Goal: Transaction & Acquisition: Book appointment/travel/reservation

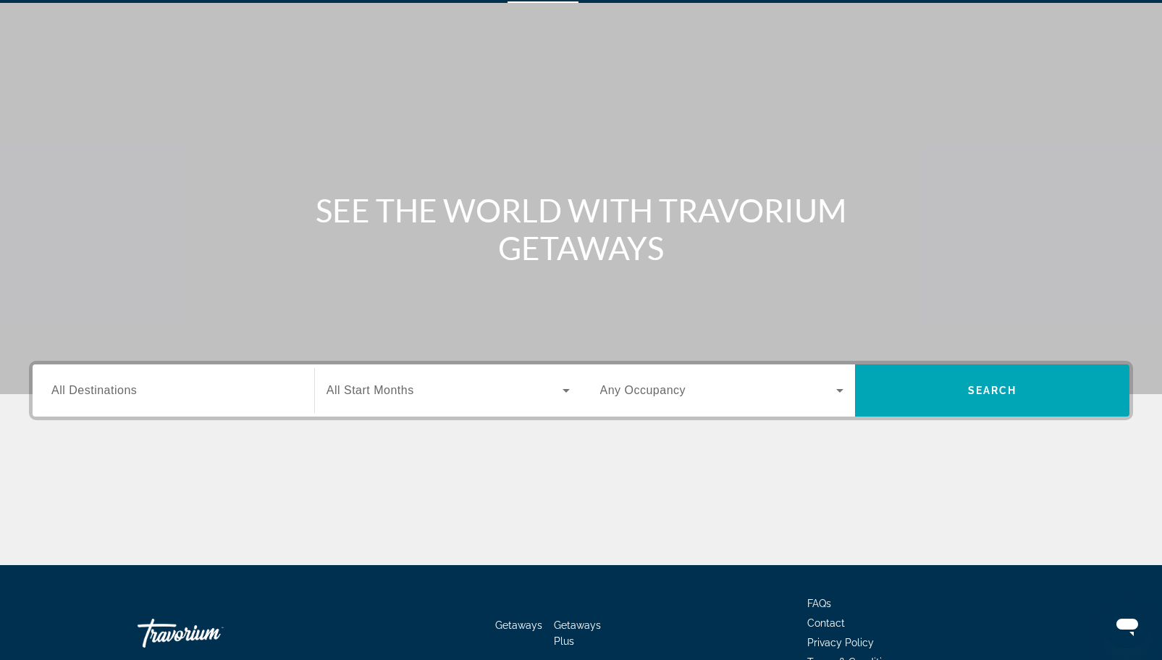
click at [131, 382] on input "Destination All Destinations" at bounding box center [173, 390] width 244 height 17
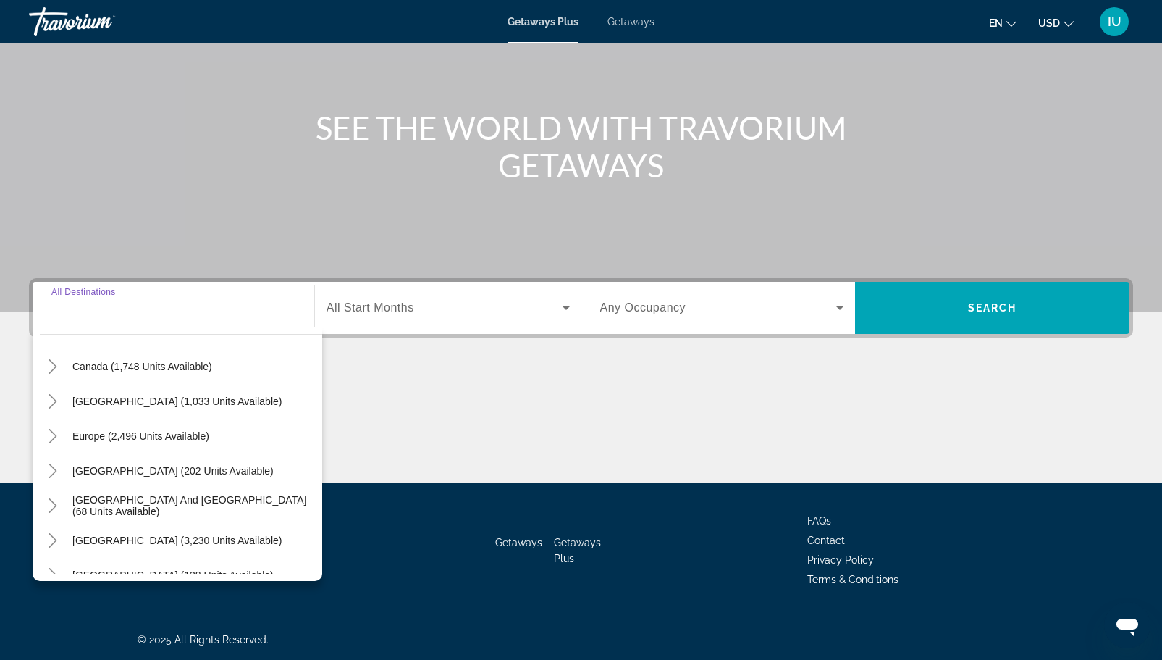
scroll to position [112, 0]
click at [100, 437] on span "Europe (2,496 units available)" at bounding box center [140, 435] width 137 height 12
type input "**********"
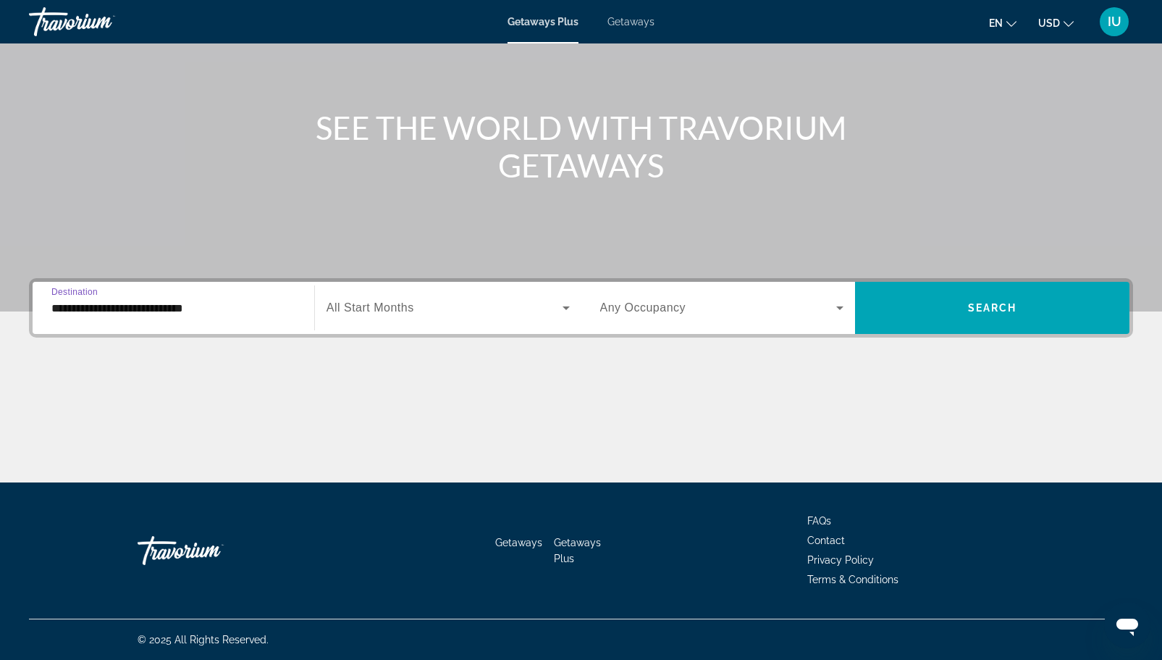
click at [379, 313] on span "All Start Months" at bounding box center [371, 307] width 88 height 12
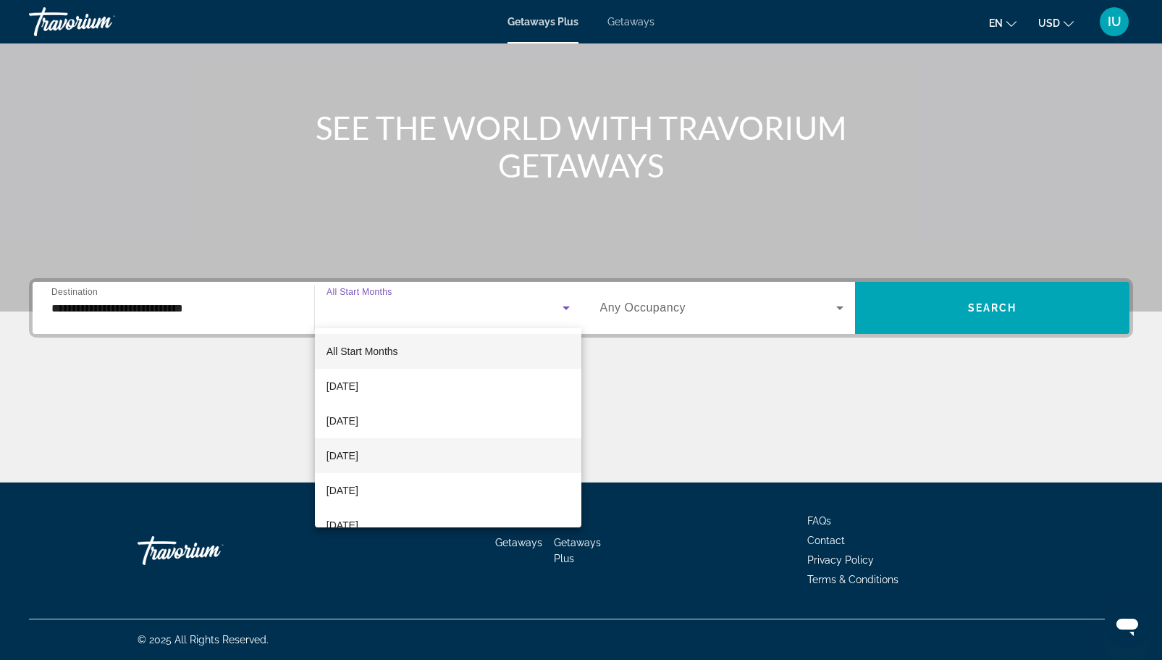
click at [350, 461] on span "November 2025" at bounding box center [343, 455] width 32 height 17
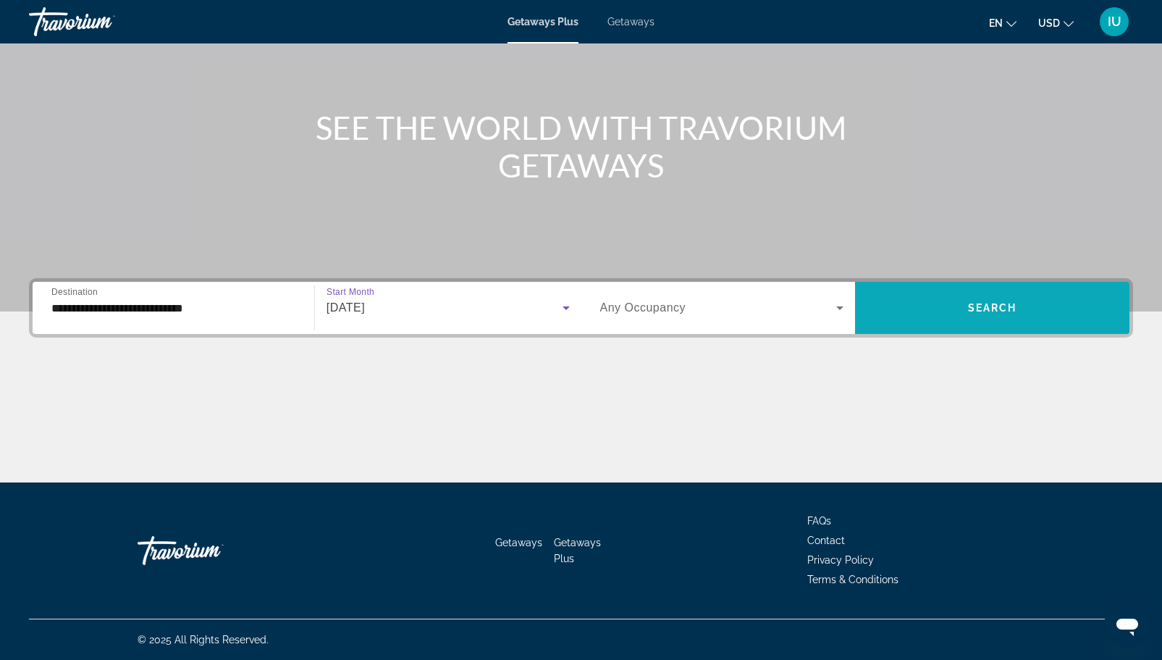
click at [946, 318] on span "Search widget" at bounding box center [992, 307] width 274 height 35
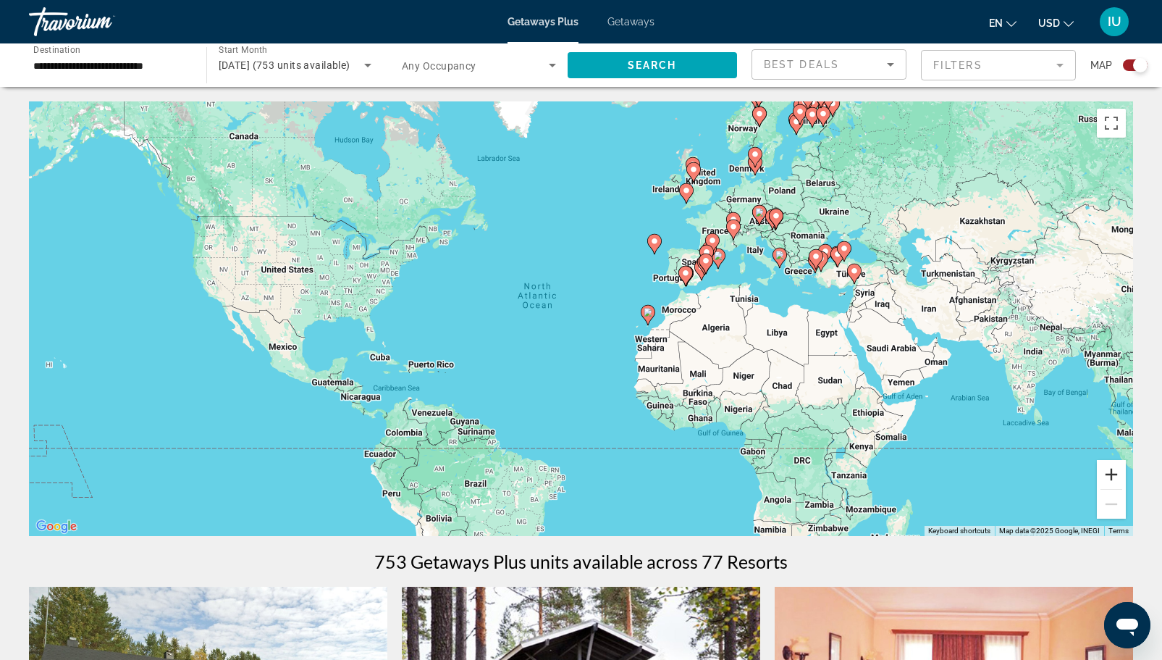
click at [1112, 472] on button "Zoom in" at bounding box center [1111, 474] width 29 height 29
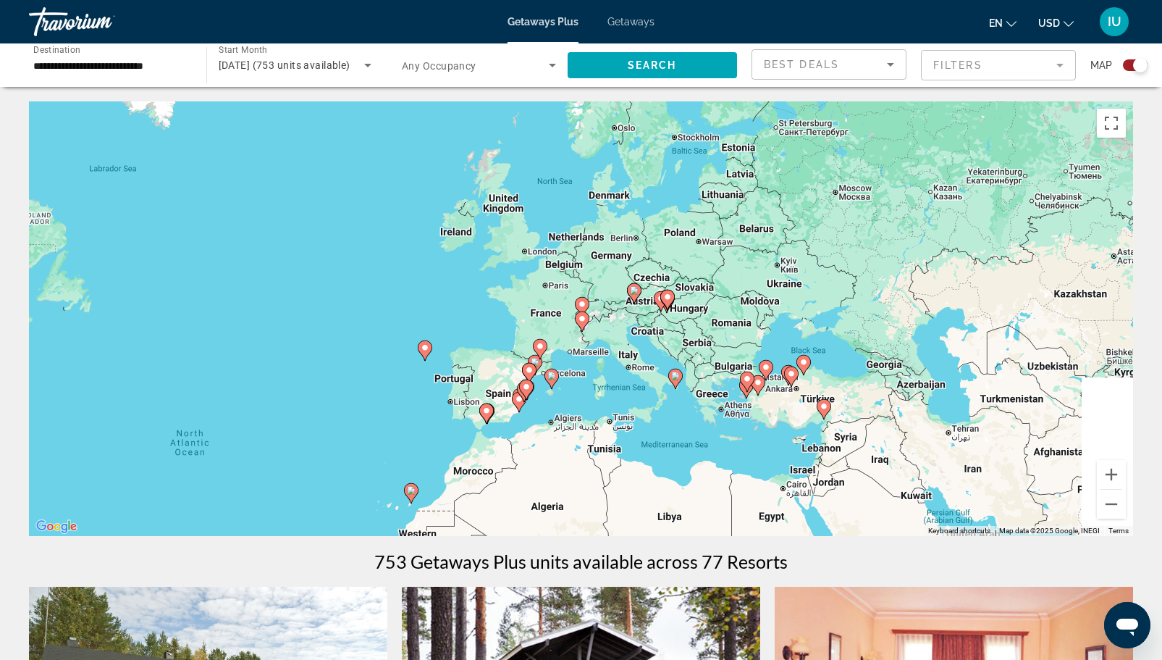
drag, startPoint x: 984, startPoint y: 322, endPoint x: 673, endPoint y: 487, distance: 352.5
click at [674, 496] on div "To activate drag with keyboard, press Alt + Enter. Once in keyboard drag state,…" at bounding box center [581, 318] width 1104 height 435
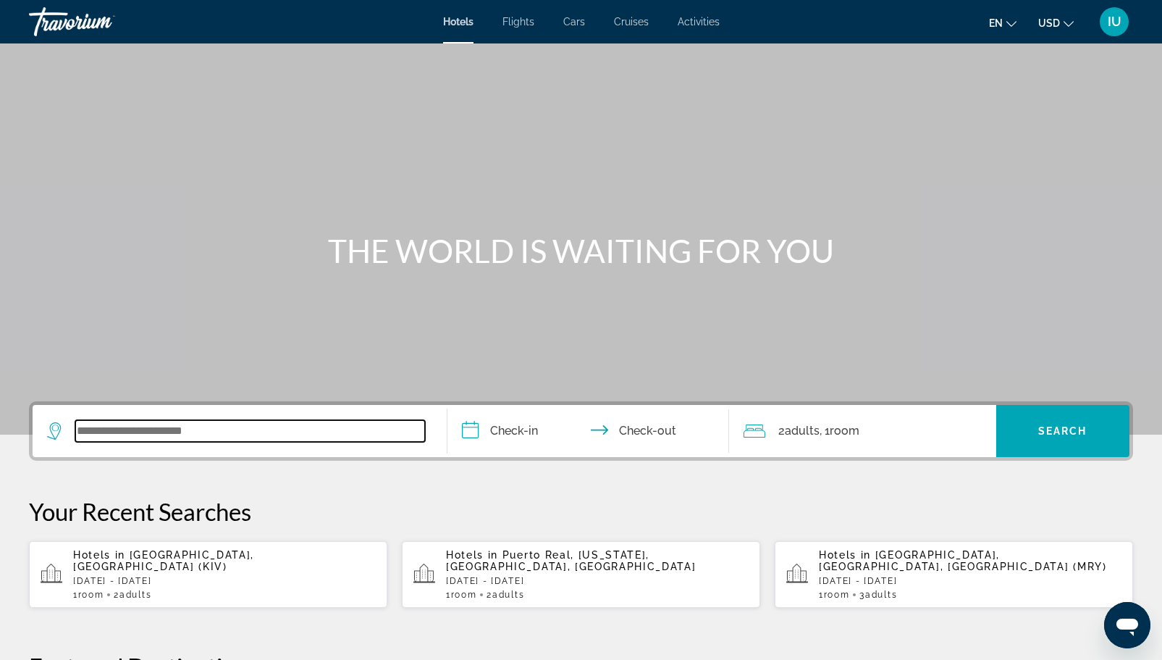
click at [117, 429] on input "Search widget" at bounding box center [250, 431] width 350 height 22
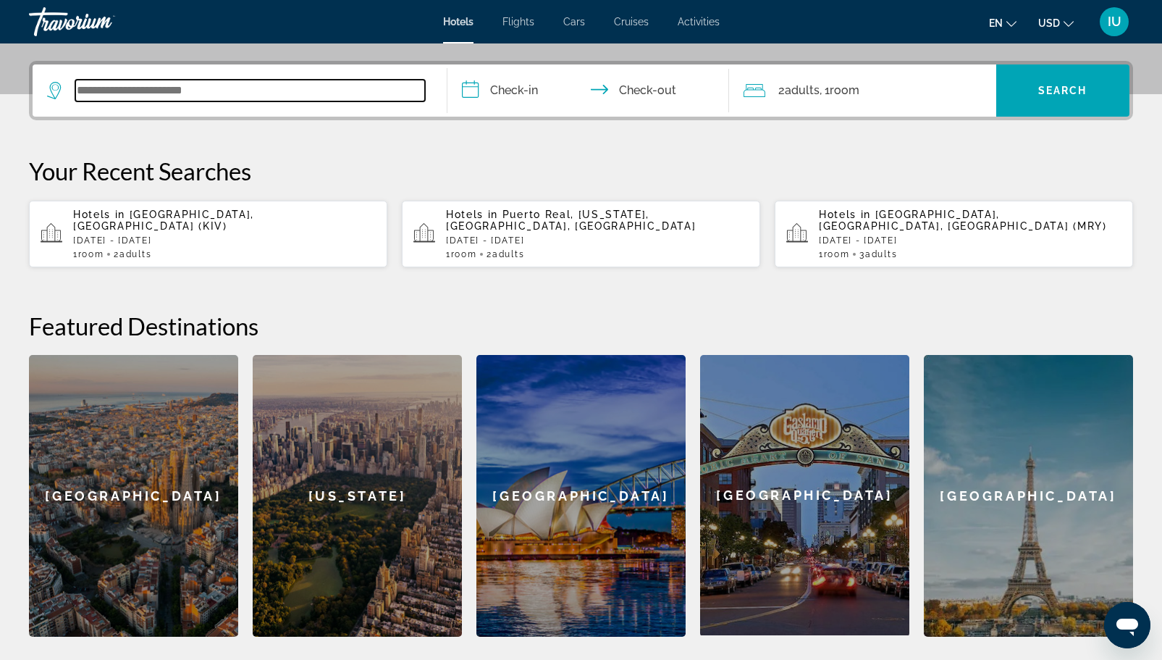
scroll to position [354, 0]
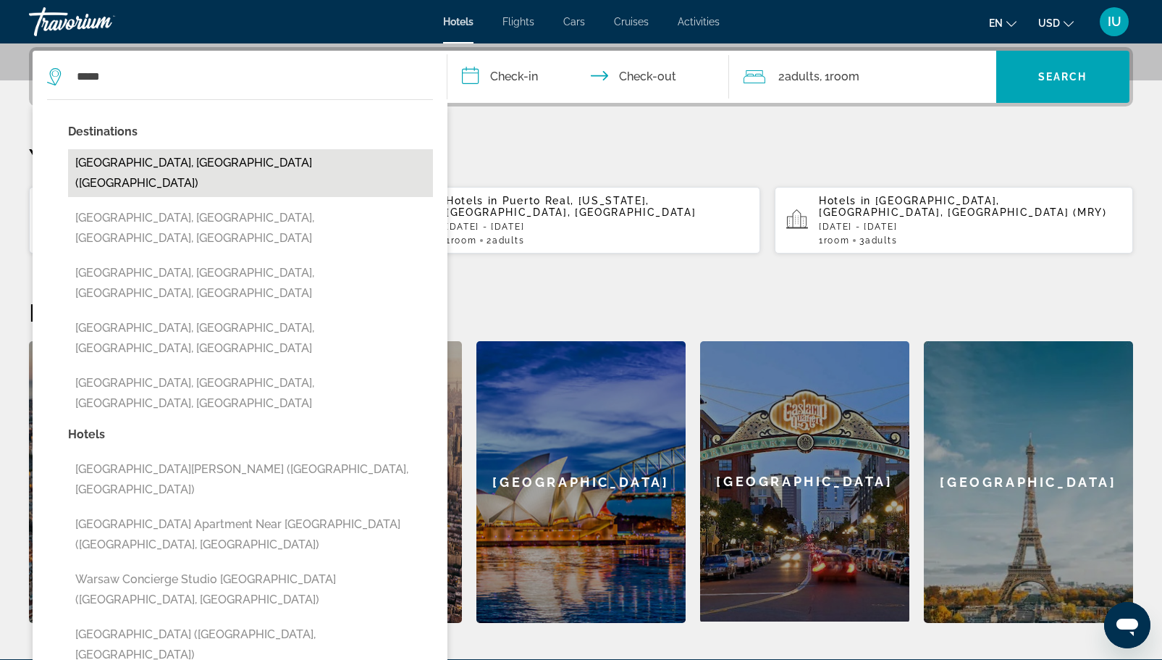
click at [172, 154] on button "[GEOGRAPHIC_DATA], [GEOGRAPHIC_DATA] ([GEOGRAPHIC_DATA])" at bounding box center [250, 173] width 365 height 48
type input "**********"
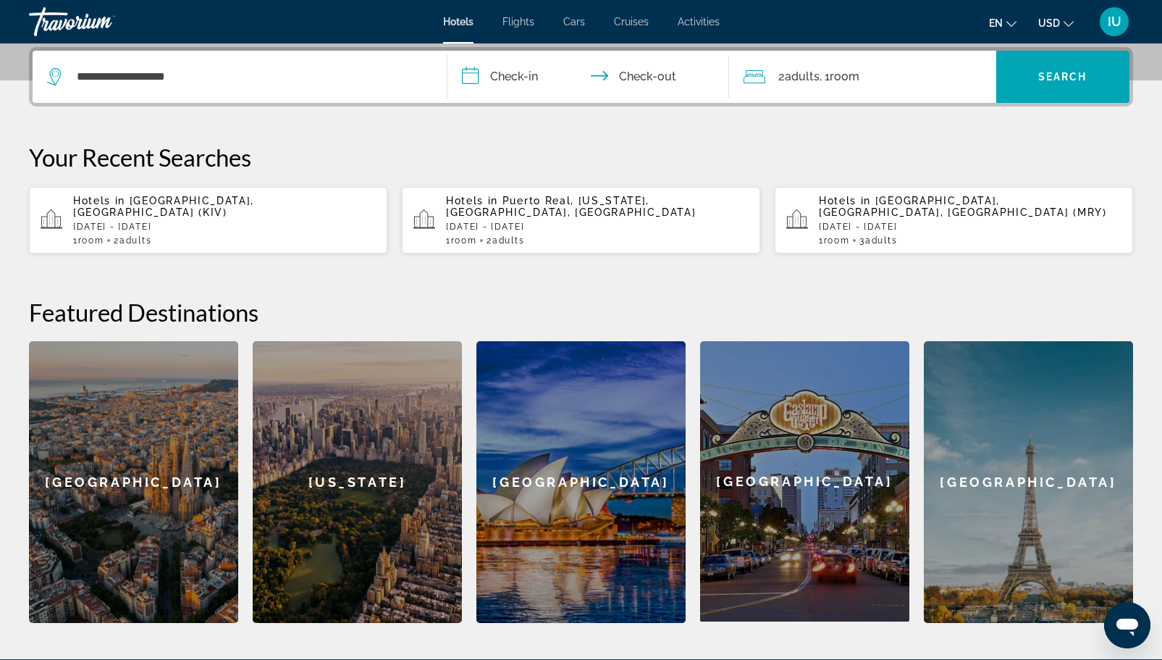
click at [477, 77] on input "**********" at bounding box center [592, 79] width 288 height 56
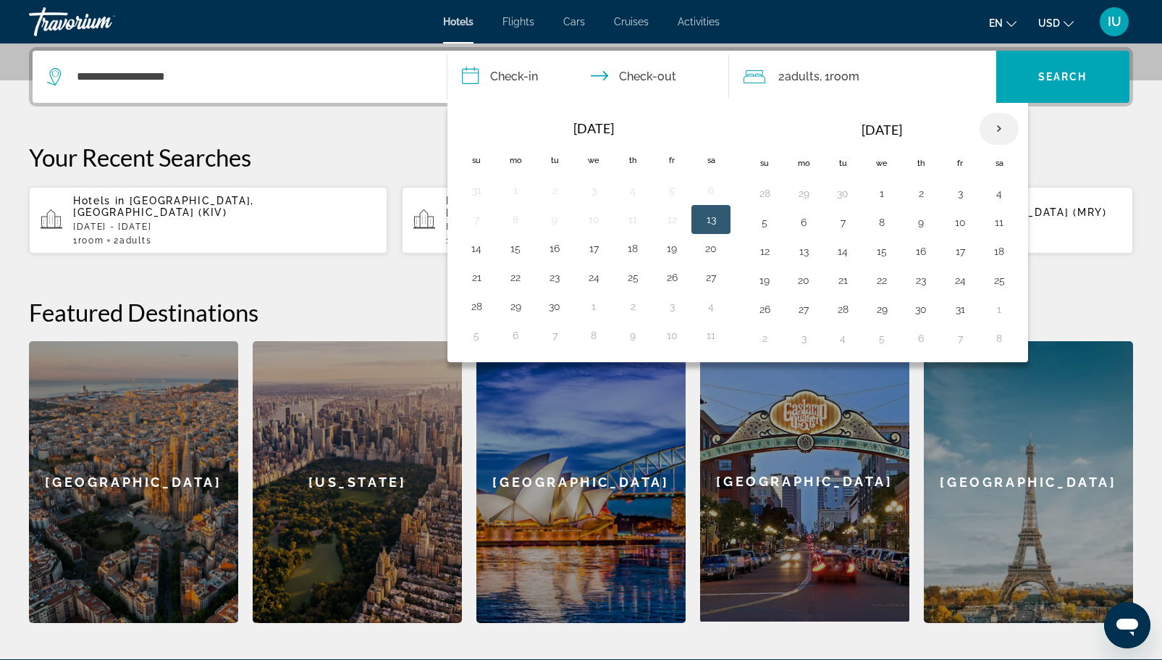
click at [993, 122] on th "Next month" at bounding box center [999, 129] width 39 height 32
click at [846, 247] on button "11" at bounding box center [842, 251] width 23 height 20
click at [915, 252] on button "13" at bounding box center [921, 251] width 23 height 20
type input "**********"
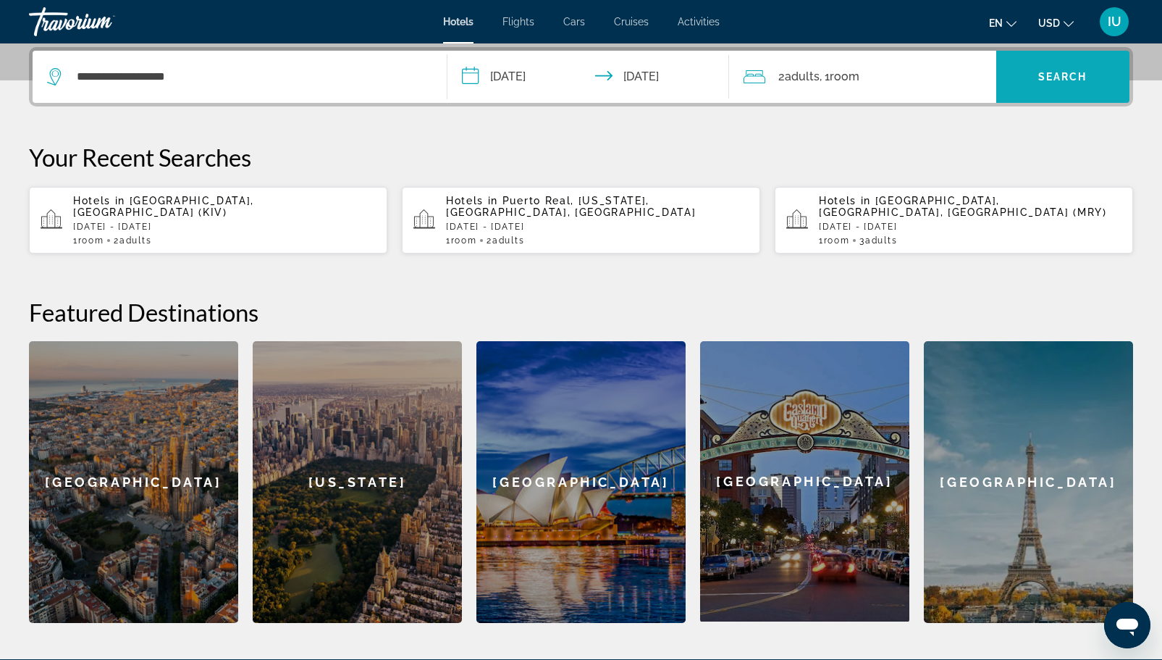
click at [1033, 80] on span "Search widget" at bounding box center [1063, 76] width 133 height 35
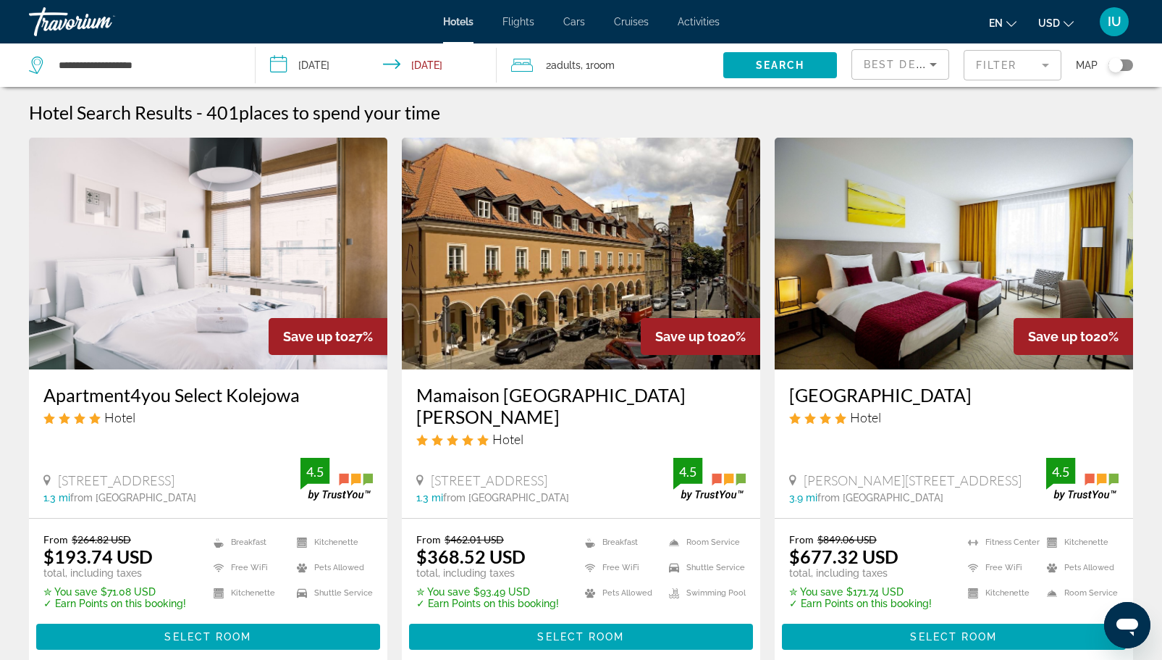
click at [1127, 62] on div "Toggle map" at bounding box center [1121, 65] width 25 height 12
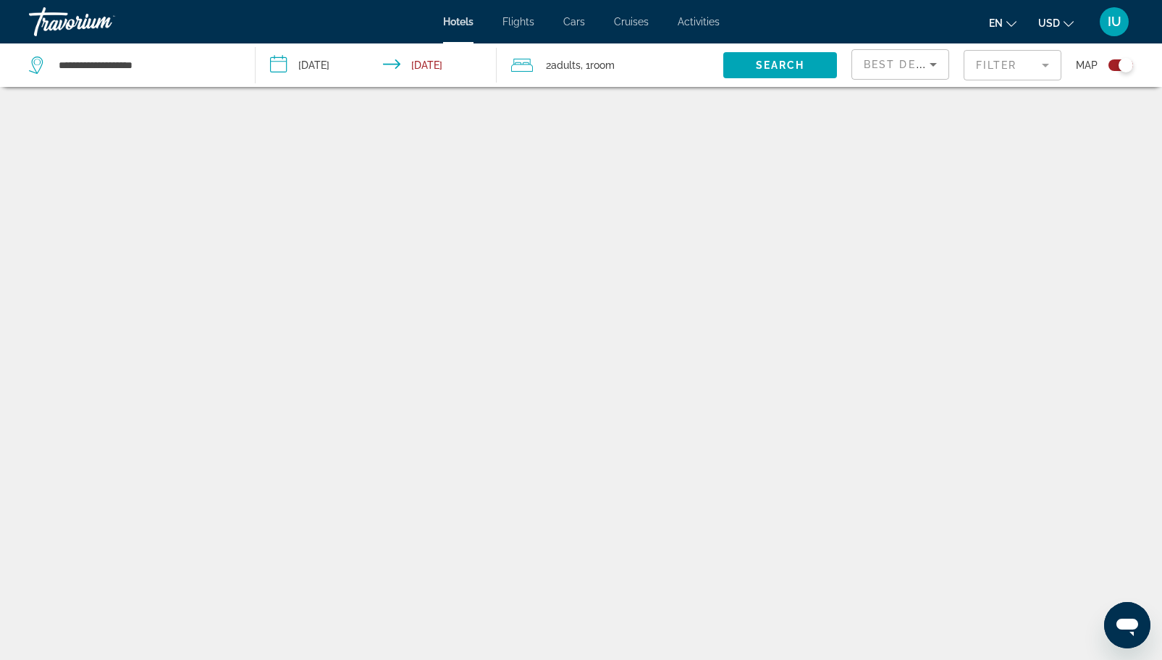
scroll to position [87, 0]
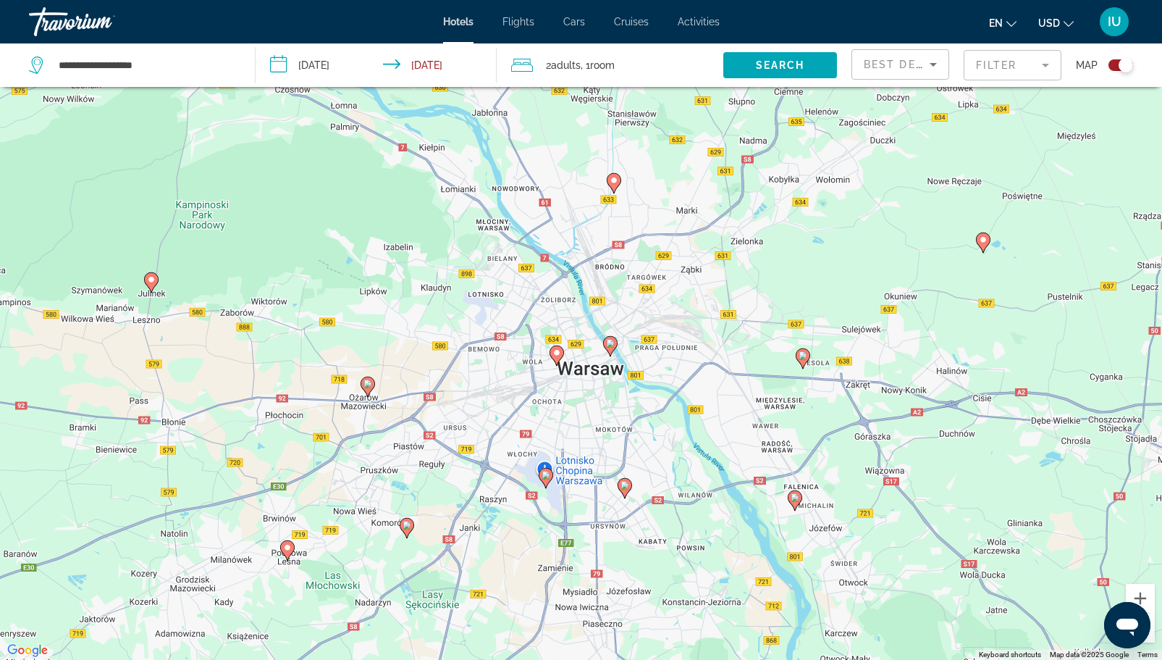
drag, startPoint x: 689, startPoint y: 276, endPoint x: 691, endPoint y: 426, distance: 149.9
click at [691, 426] on div "To activate drag with keyboard, press Alt + Enter. Once in keyboard drag state,…" at bounding box center [581, 330] width 1162 height 660
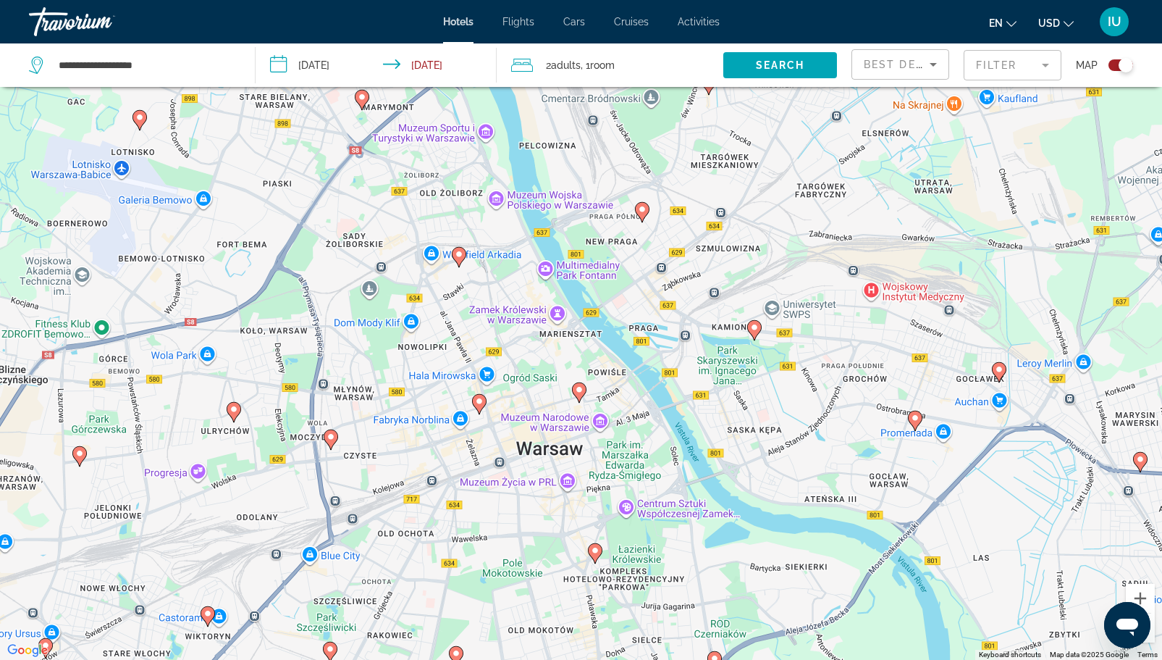
drag, startPoint x: 516, startPoint y: 469, endPoint x: 677, endPoint y: 446, distance: 163.1
click at [677, 446] on div "To activate drag with keyboard, press Alt + Enter. Once in keyboard drag state,…" at bounding box center [581, 330] width 1162 height 660
click at [581, 395] on icon "Main content" at bounding box center [578, 391] width 13 height 19
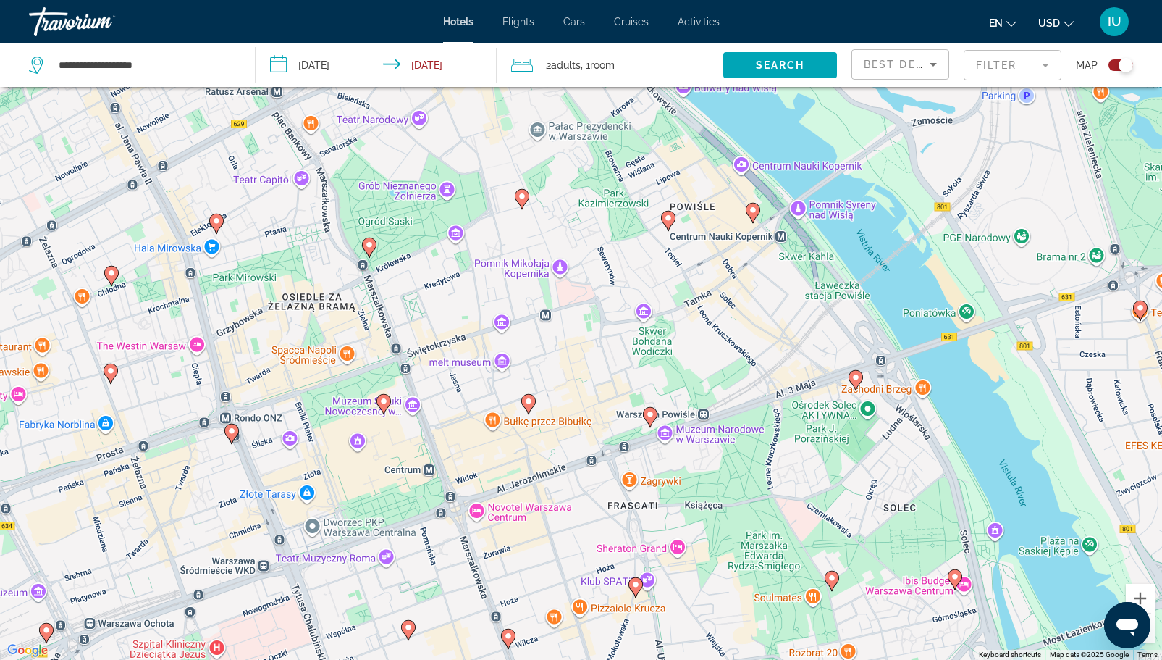
click at [1112, 65] on div "Toggle map" at bounding box center [1121, 65] width 25 height 12
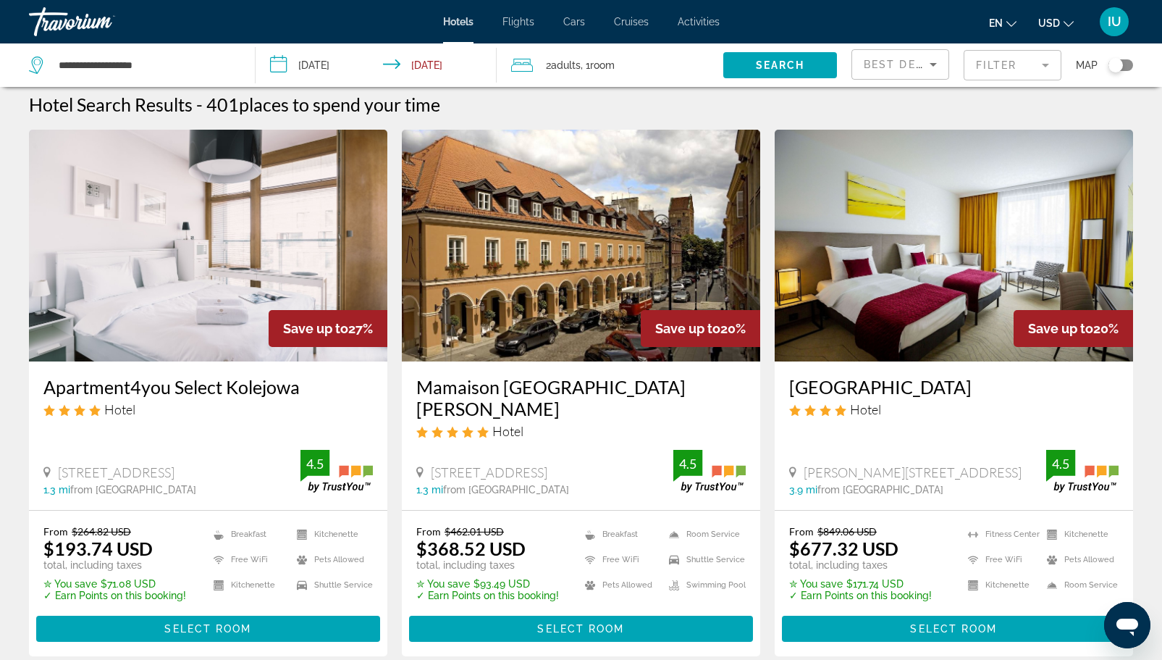
scroll to position [0, 0]
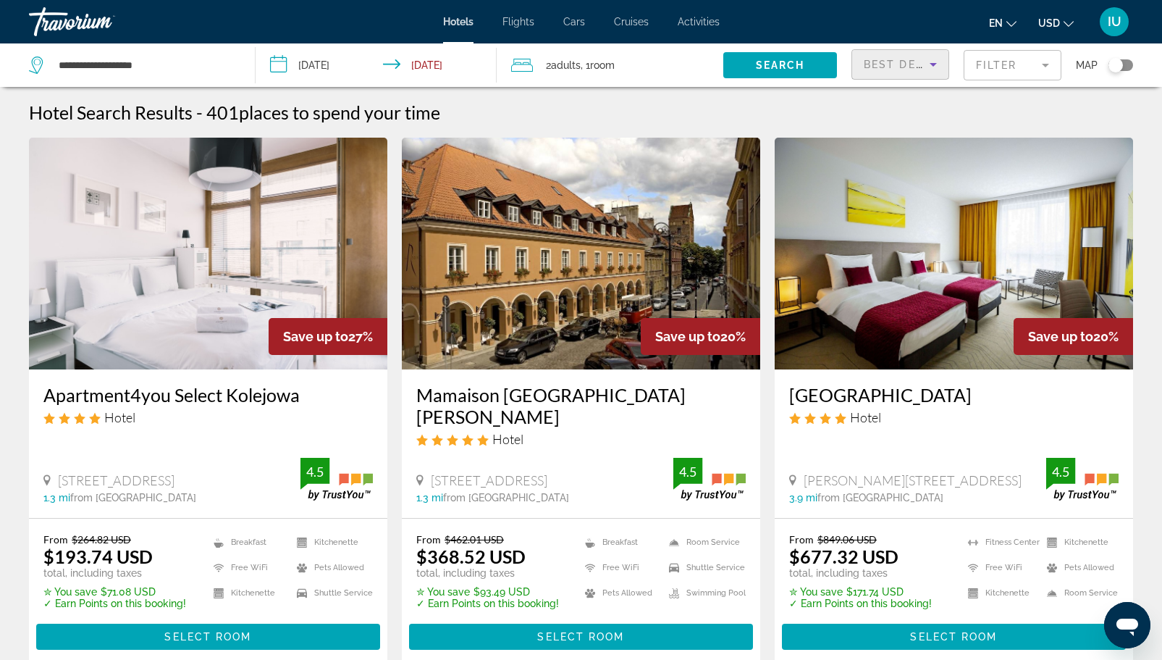
click at [915, 62] on span "Best Deals" at bounding box center [901, 65] width 75 height 12
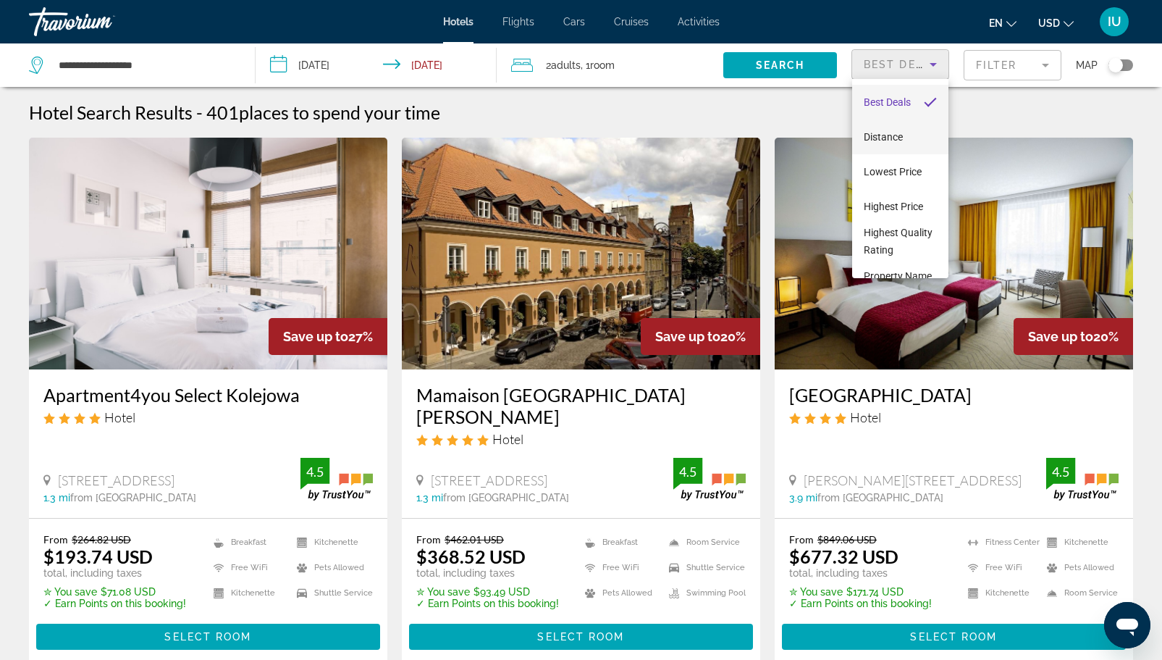
click at [887, 138] on span "Distance" at bounding box center [883, 137] width 39 height 12
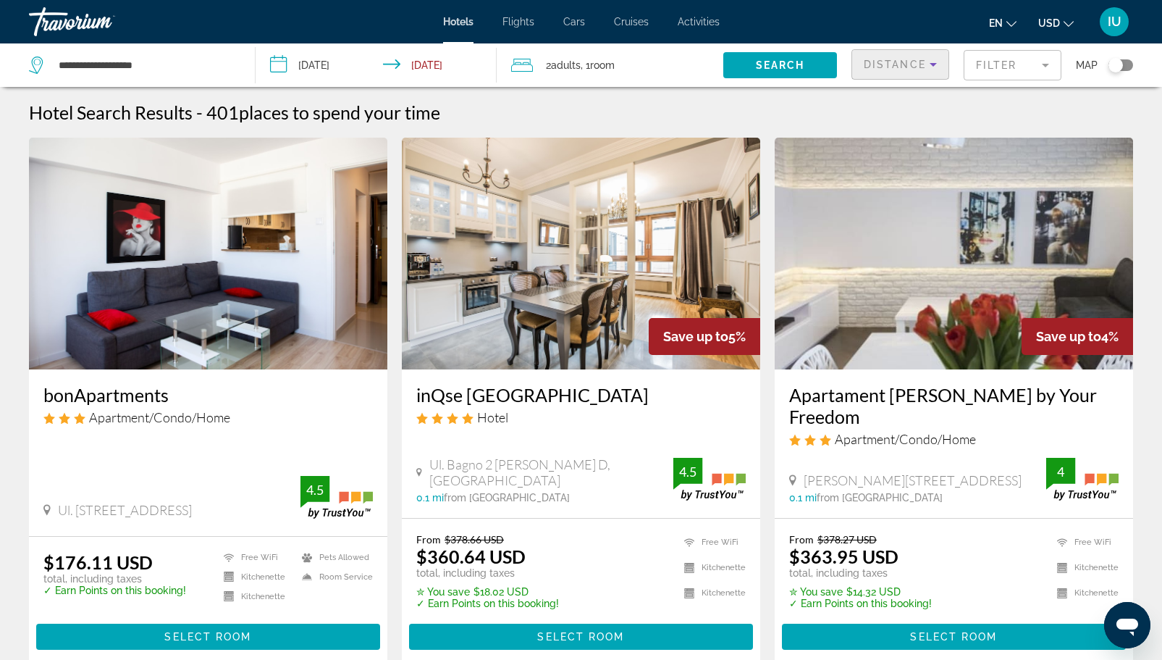
click at [1031, 64] on mat-form-field "Filter" at bounding box center [1013, 65] width 98 height 30
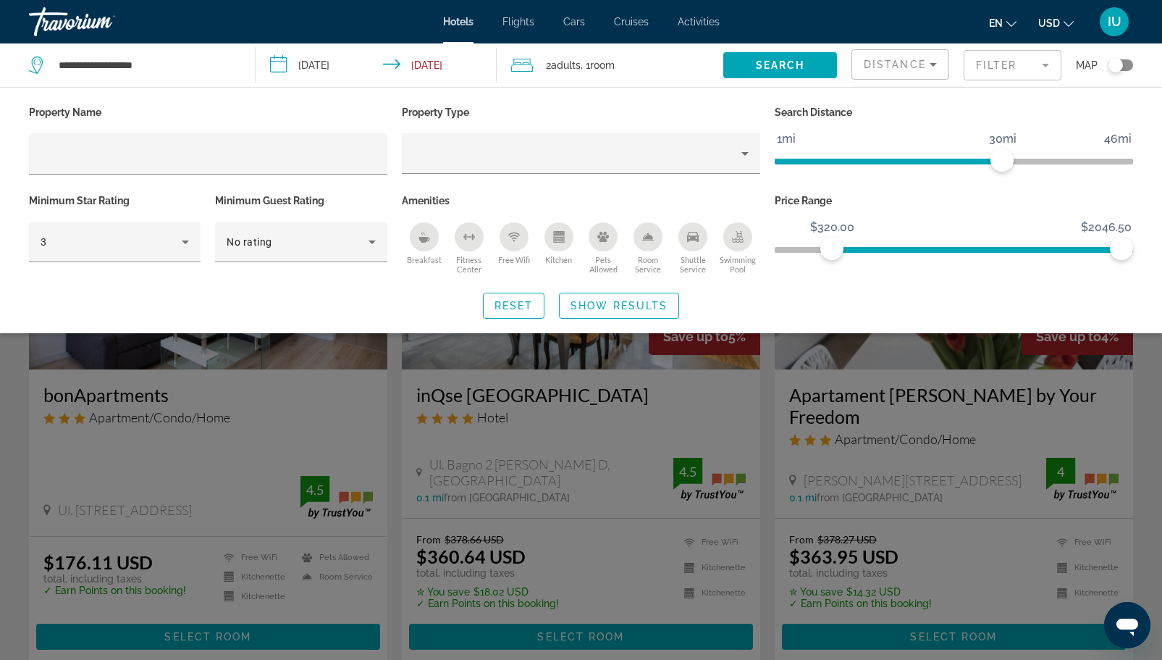
click at [832, 247] on span "ngx-slider" at bounding box center [977, 250] width 290 height 6
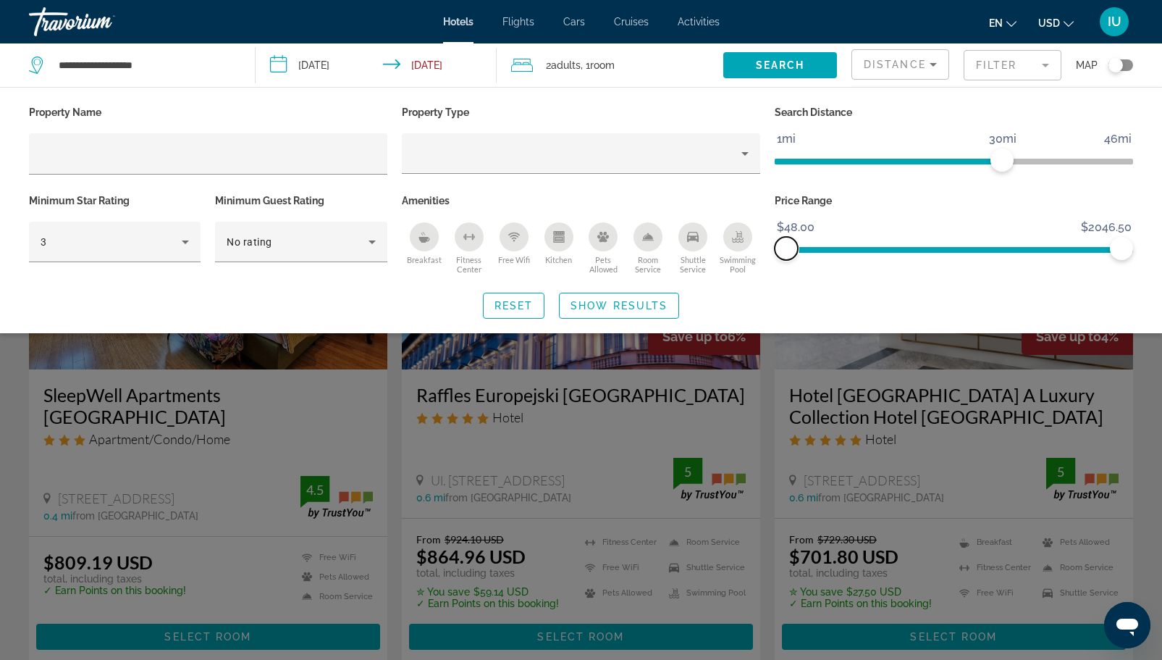
drag, startPoint x: 838, startPoint y: 250, endPoint x: 749, endPoint y: 251, distance: 89.1
click at [749, 251] on div "Property Name Property Type Search Distance 1mi 46mi 30mi Minimum Star Rating 3…" at bounding box center [581, 190] width 1119 height 176
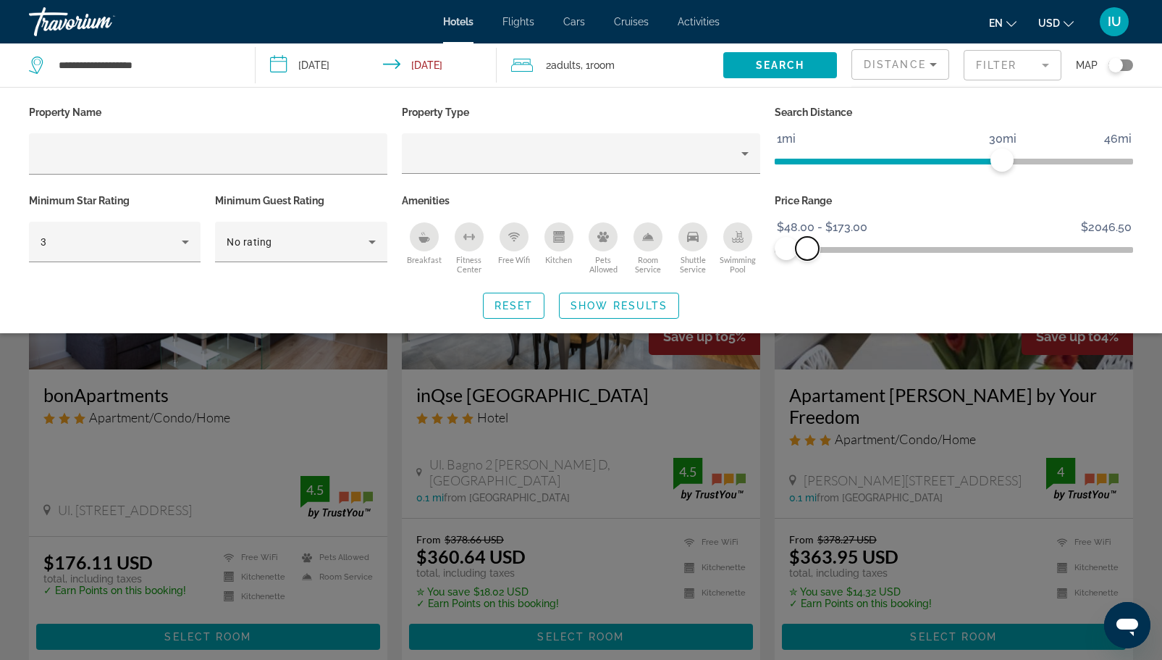
drag, startPoint x: 1121, startPoint y: 247, endPoint x: 808, endPoint y: 253, distance: 313.7
click at [808, 253] on span "ngx-slider-max" at bounding box center [807, 248] width 23 height 23
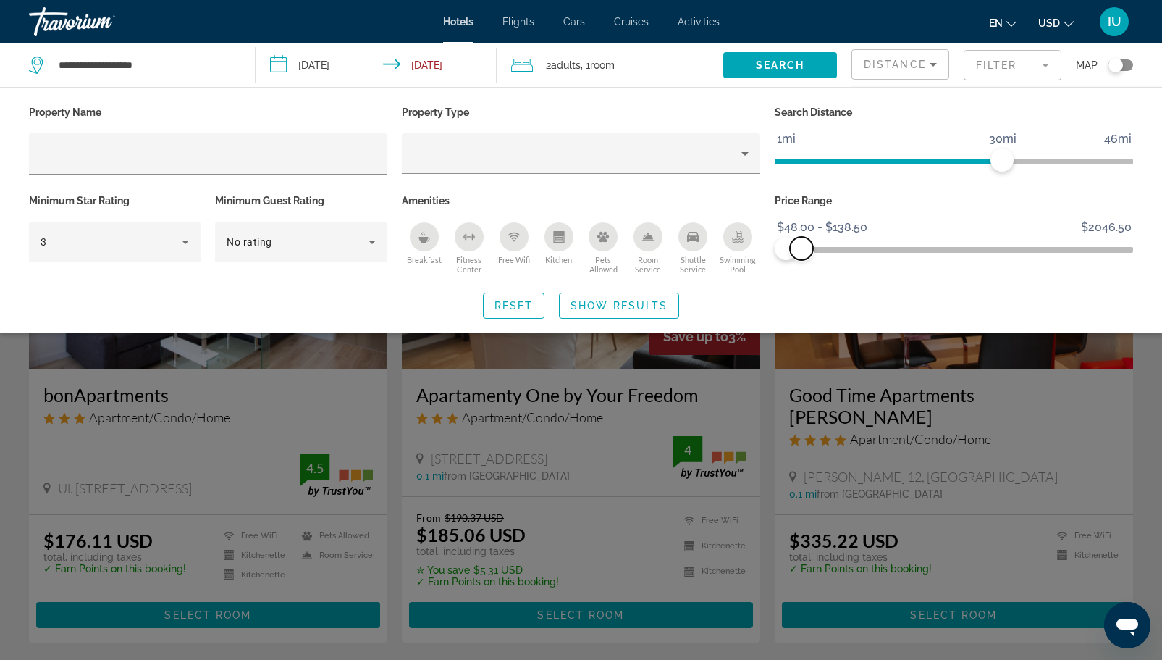
click at [802, 247] on span "ngx-slider-max" at bounding box center [801, 248] width 23 height 23
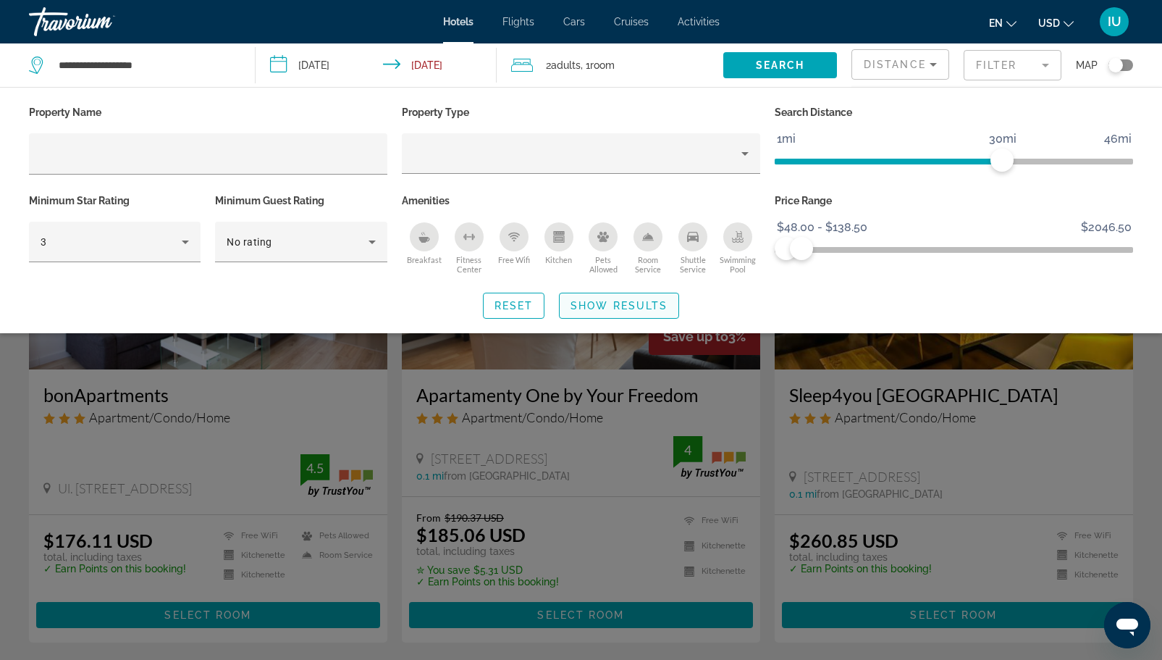
click at [652, 294] on span "Search widget" at bounding box center [619, 305] width 119 height 35
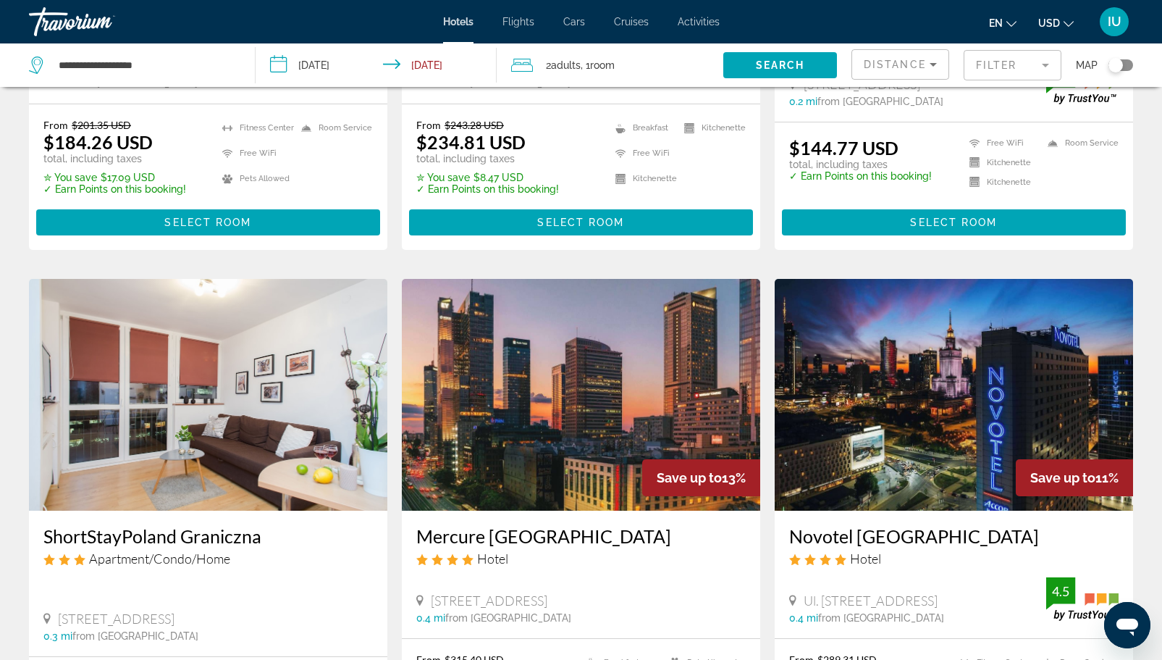
scroll to position [991, 0]
